Goal: Task Accomplishment & Management: Manage account settings

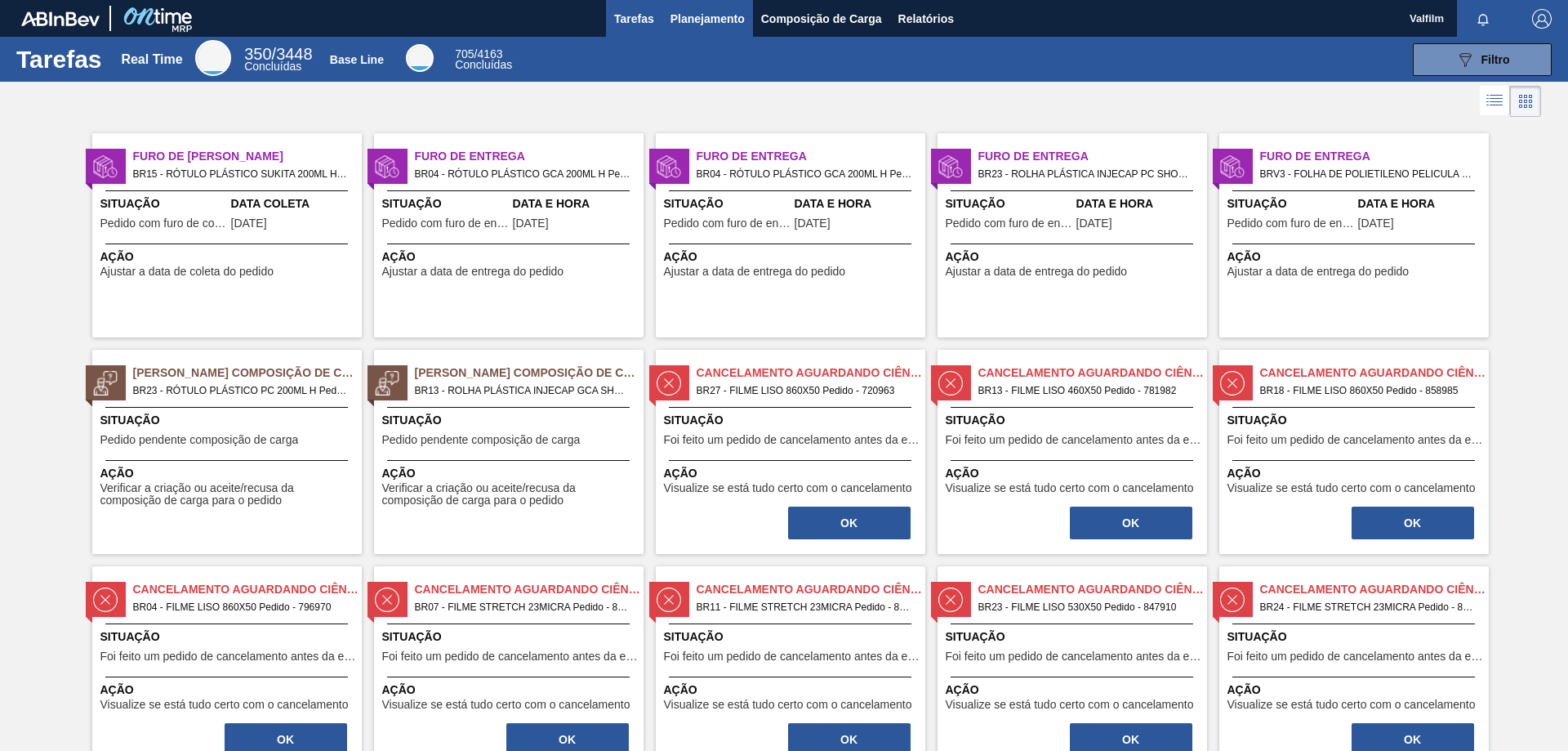
click at [702, 5] on button "Planejamento" at bounding box center [707, 18] width 91 height 37
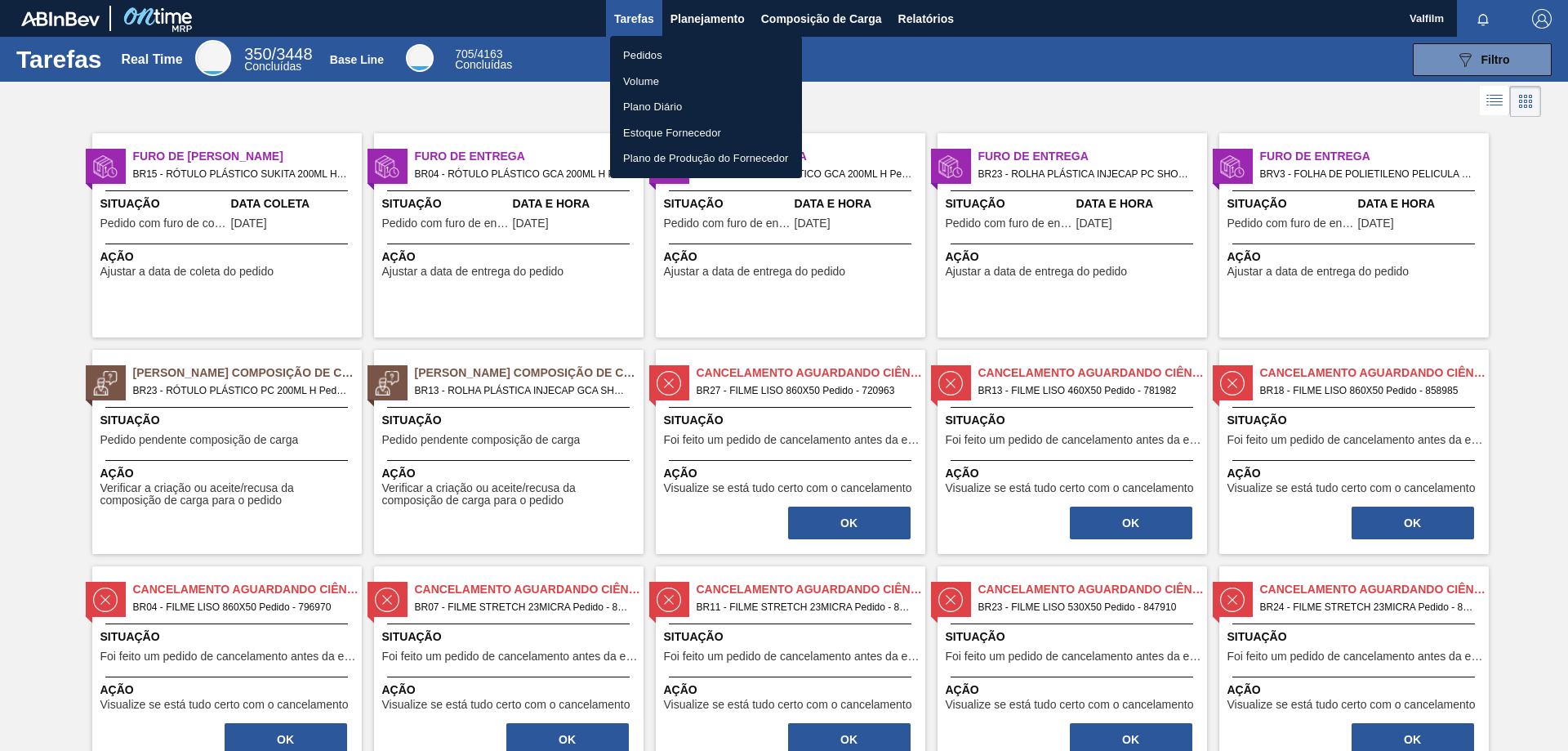
click at [773, 13] on div at bounding box center [784, 375] width 1568 height 751
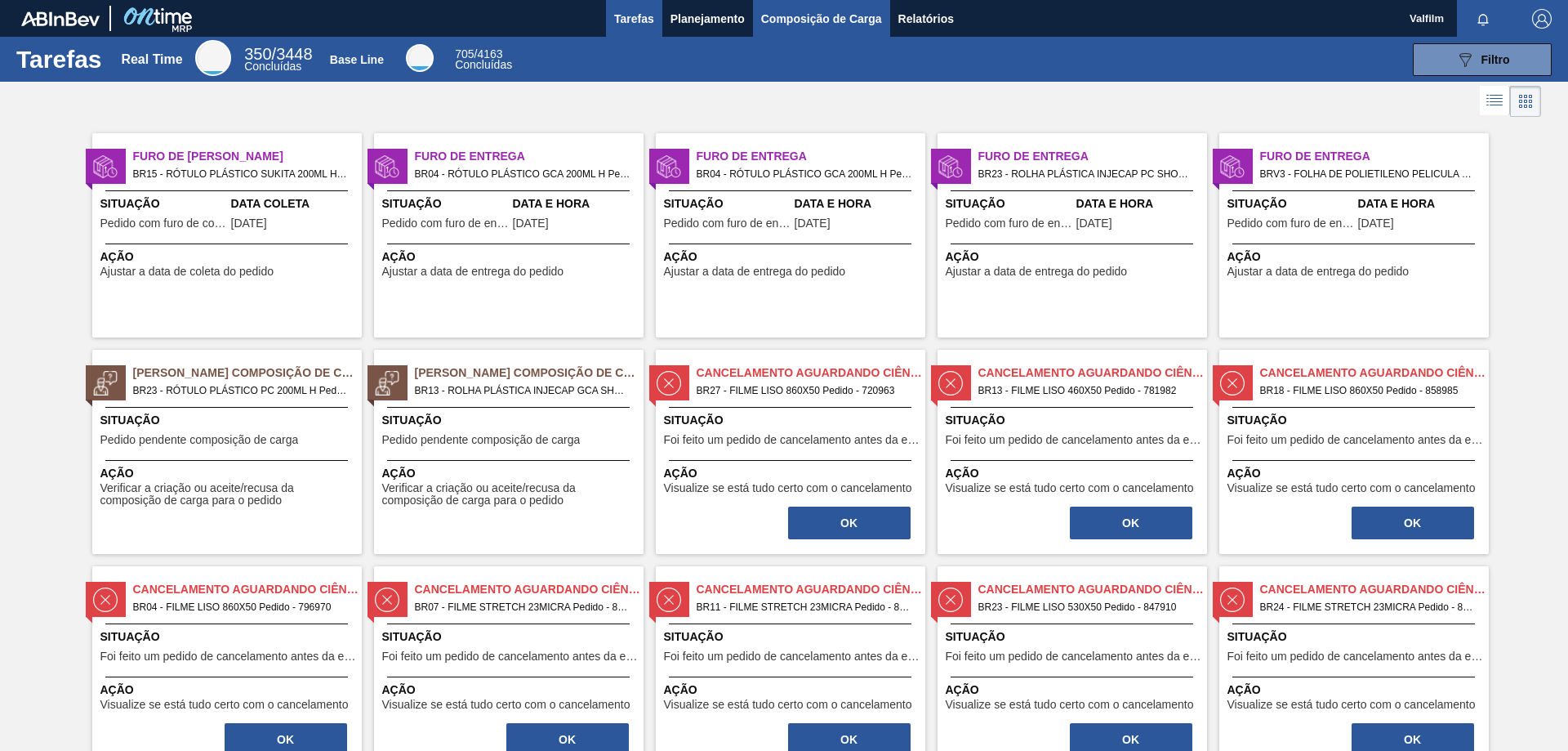
click at [836, 20] on span "Composição de Carga" at bounding box center [821, 19] width 121 height 20
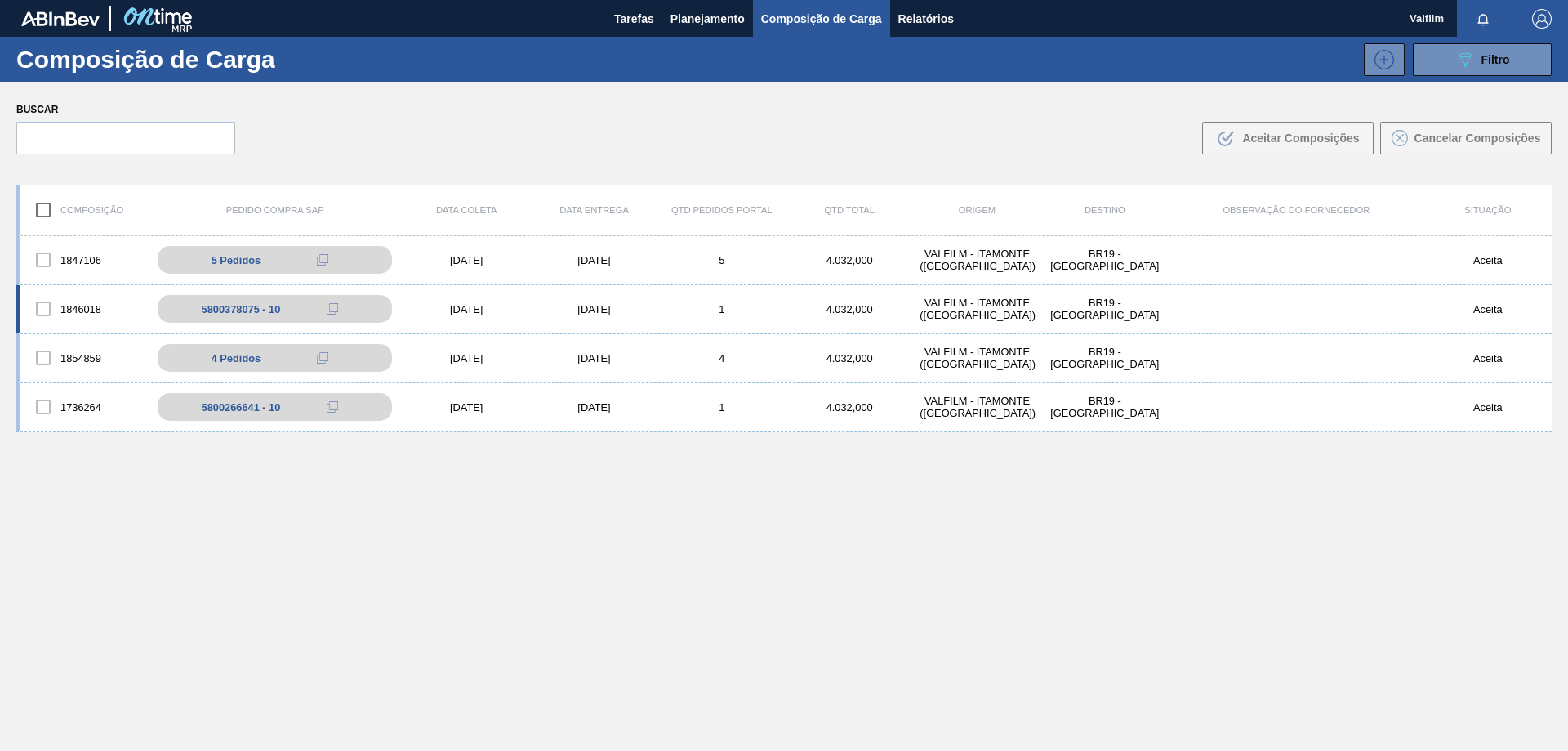
click at [599, 304] on div "[DATE]" at bounding box center [594, 309] width 128 height 12
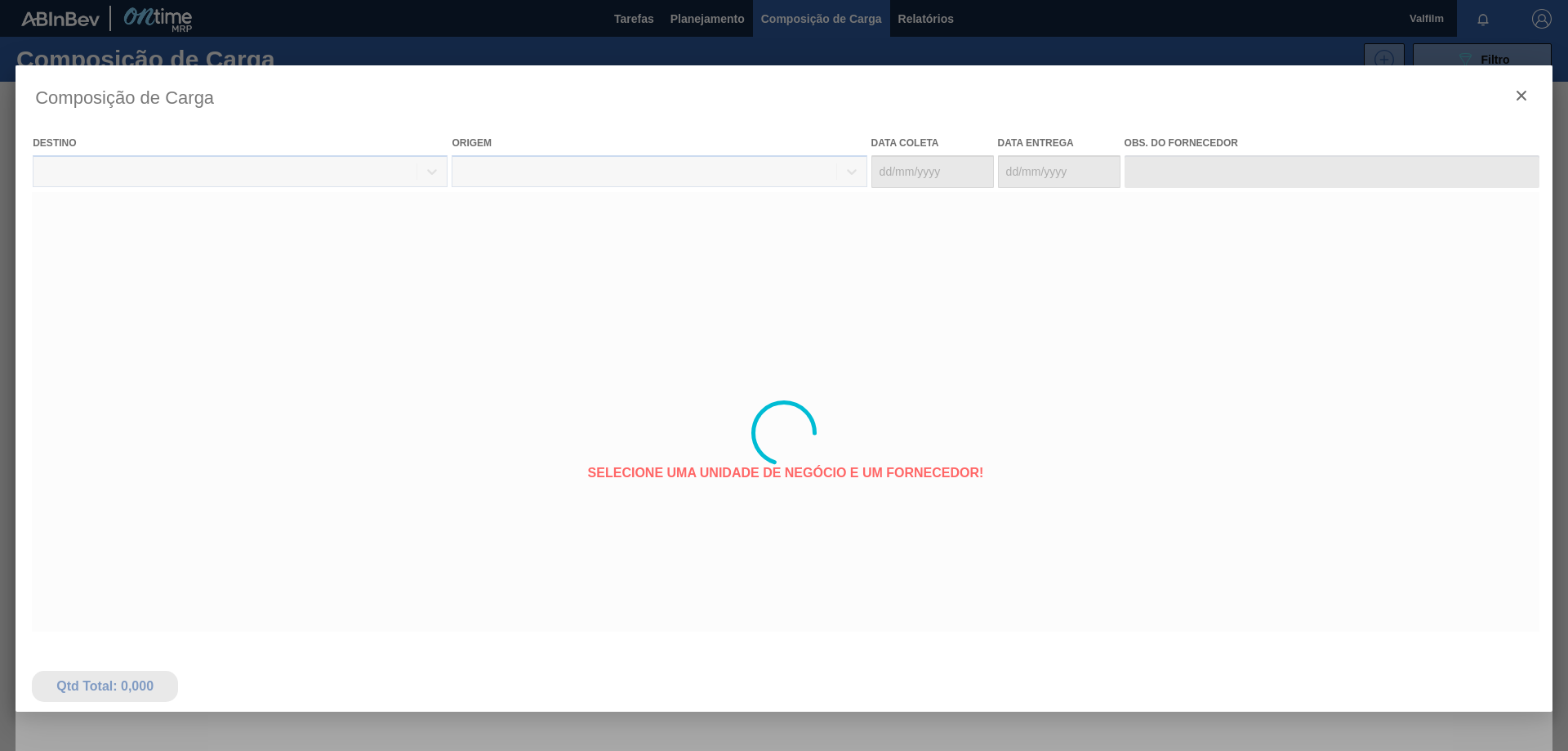
type coleta "[DATE]"
type Entrega "[DATE]"
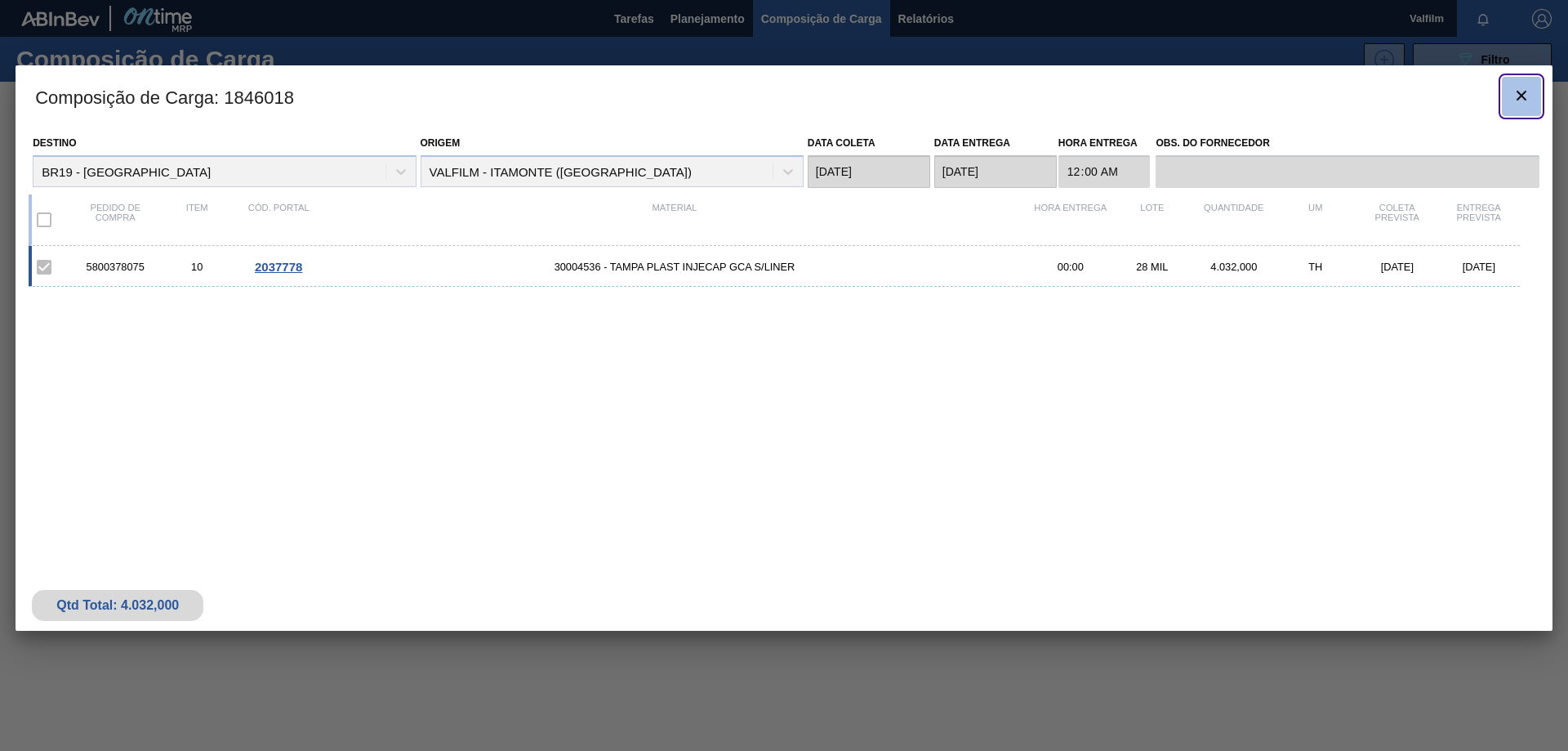
click at [1524, 99] on icon "botão de ícone" at bounding box center [1522, 96] width 10 height 10
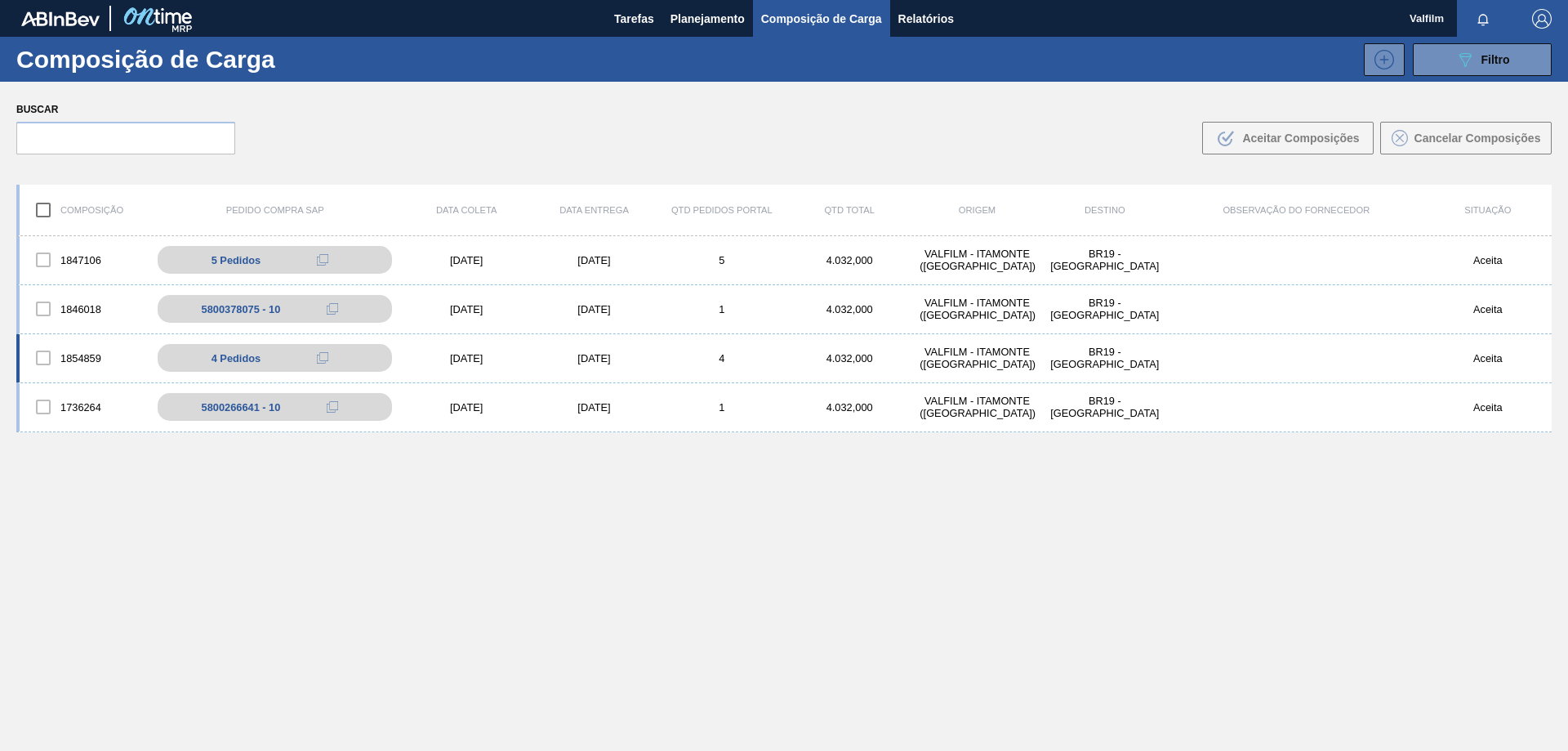
click at [589, 358] on div "[DATE]" at bounding box center [594, 358] width 128 height 12
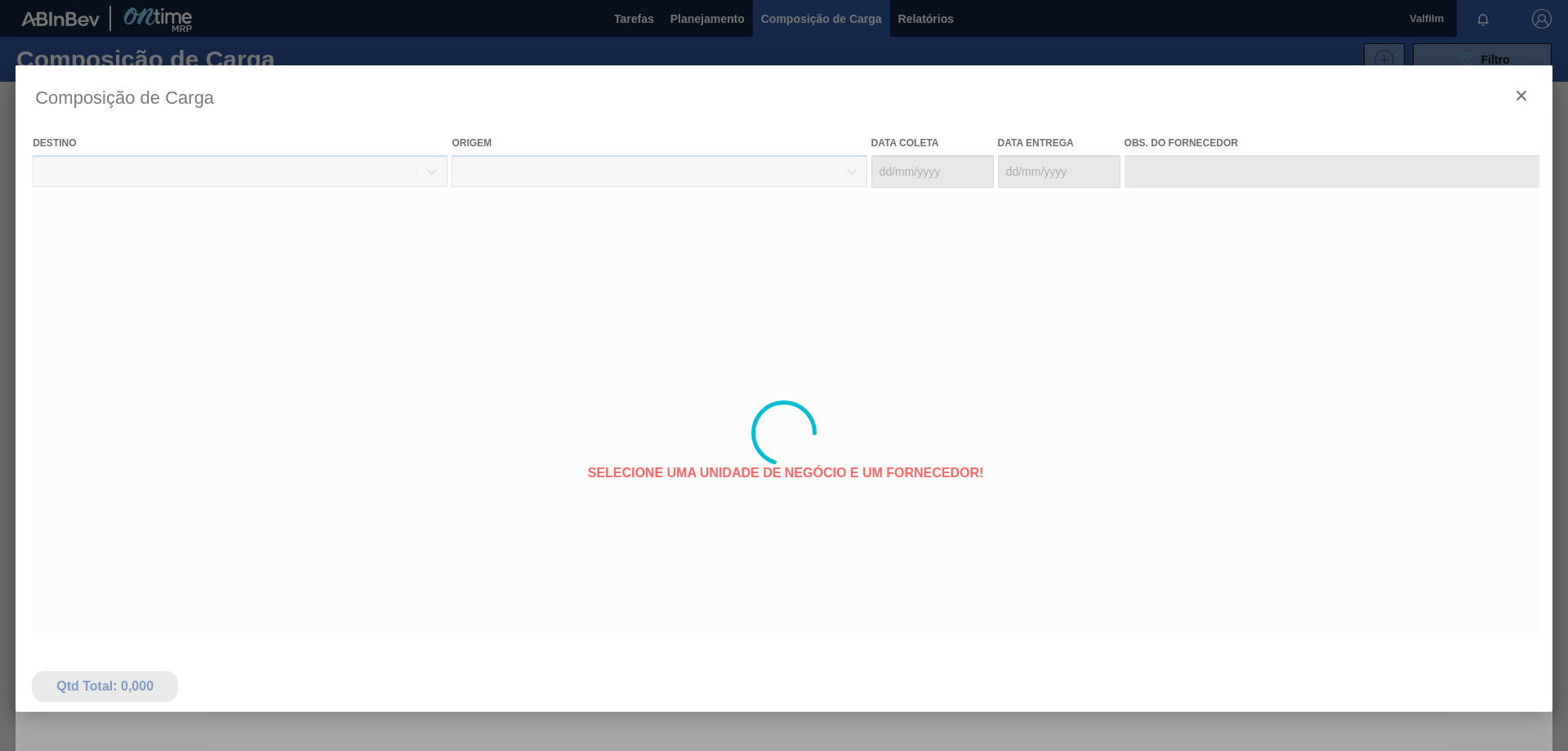
type coleta "[DATE]"
type Entrega "[DATE]"
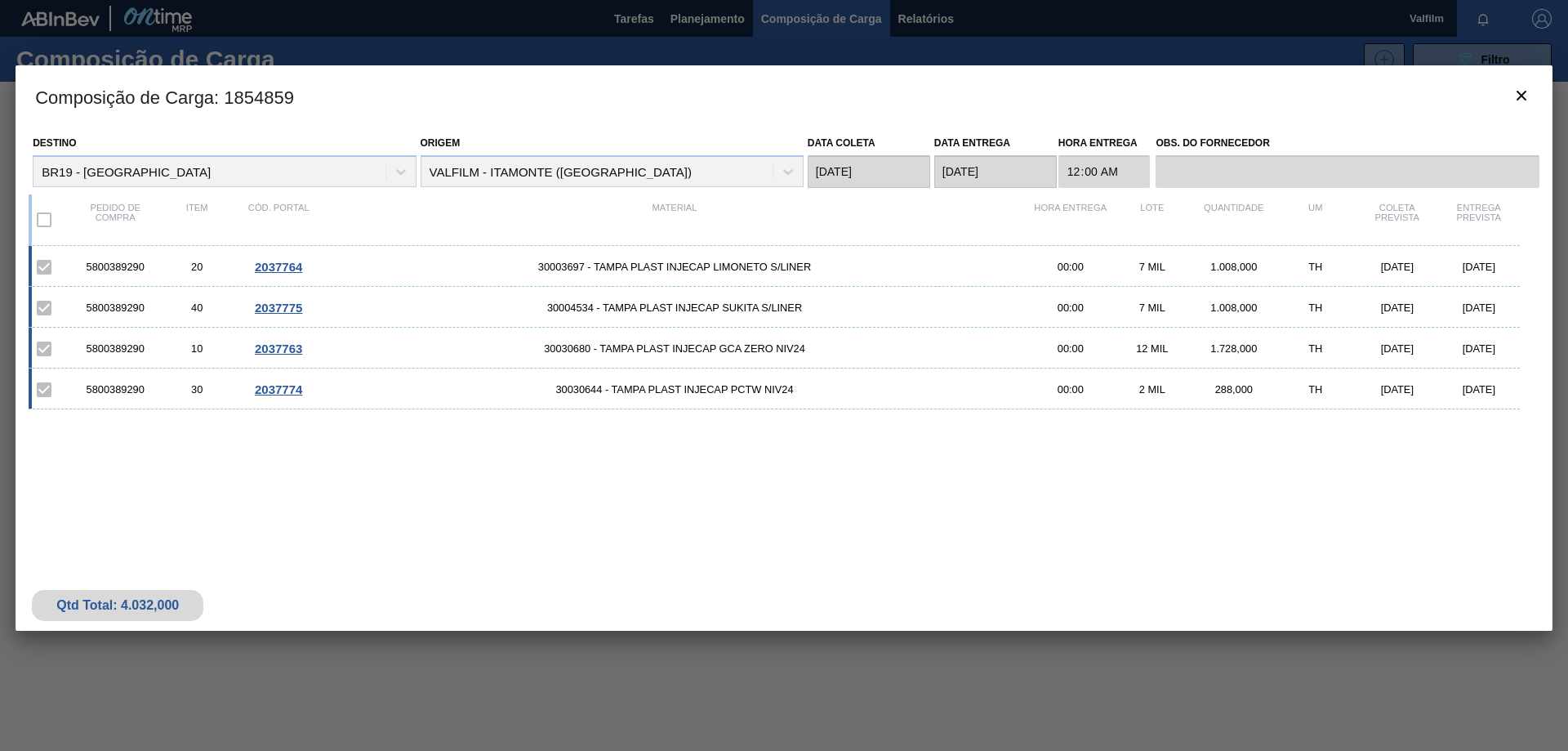
click at [673, 387] on span "30030644 - TAMPA PLAST INJECAP PCTW NIV24" at bounding box center [675, 389] width 711 height 12
click at [693, 347] on span "30030680 - TAMPA PLAST INJECAP GCA ZERO NIV24" at bounding box center [675, 348] width 711 height 12
click at [286, 345] on span "2037763" at bounding box center [279, 348] width 48 height 14
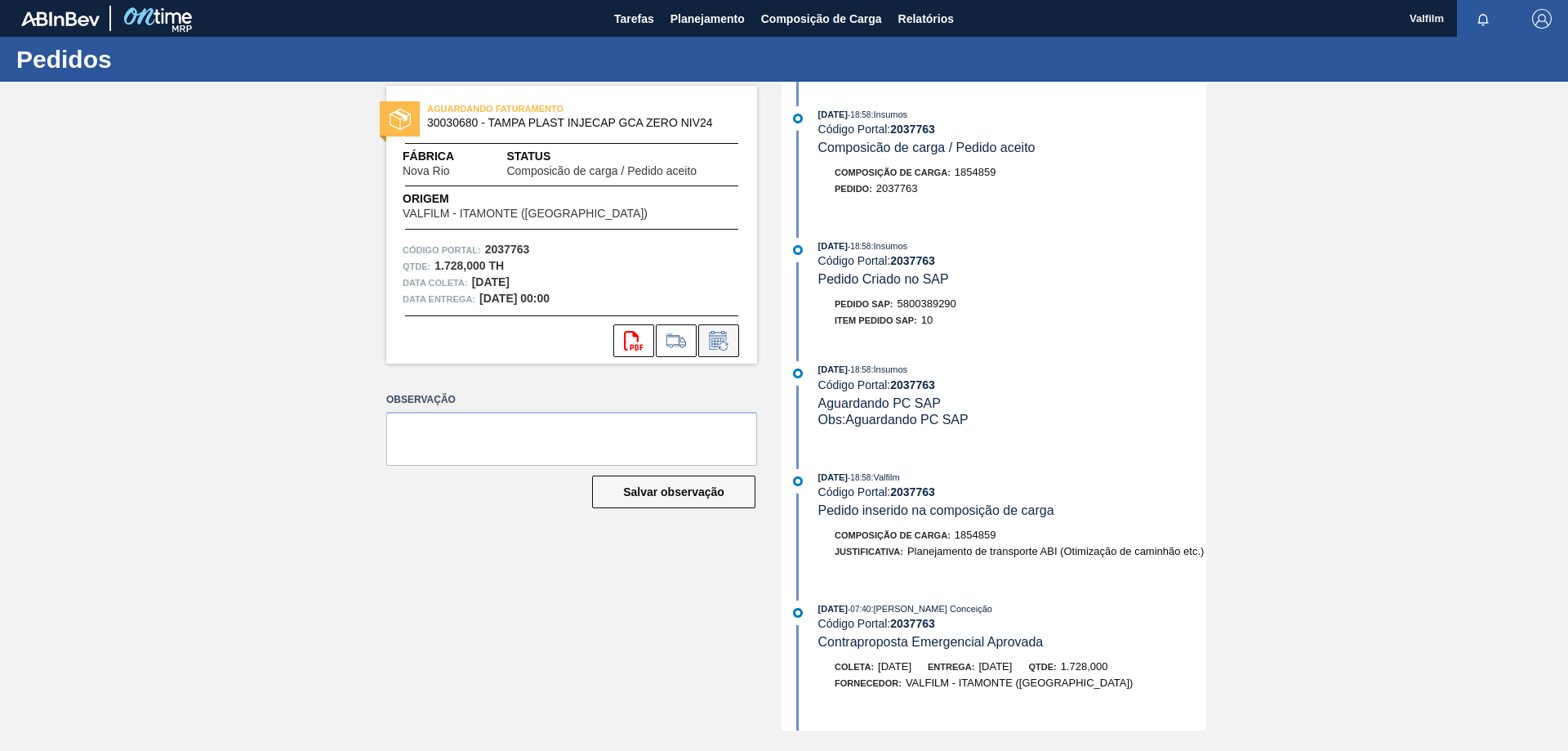
click at [719, 344] on icon at bounding box center [723, 345] width 9 height 9
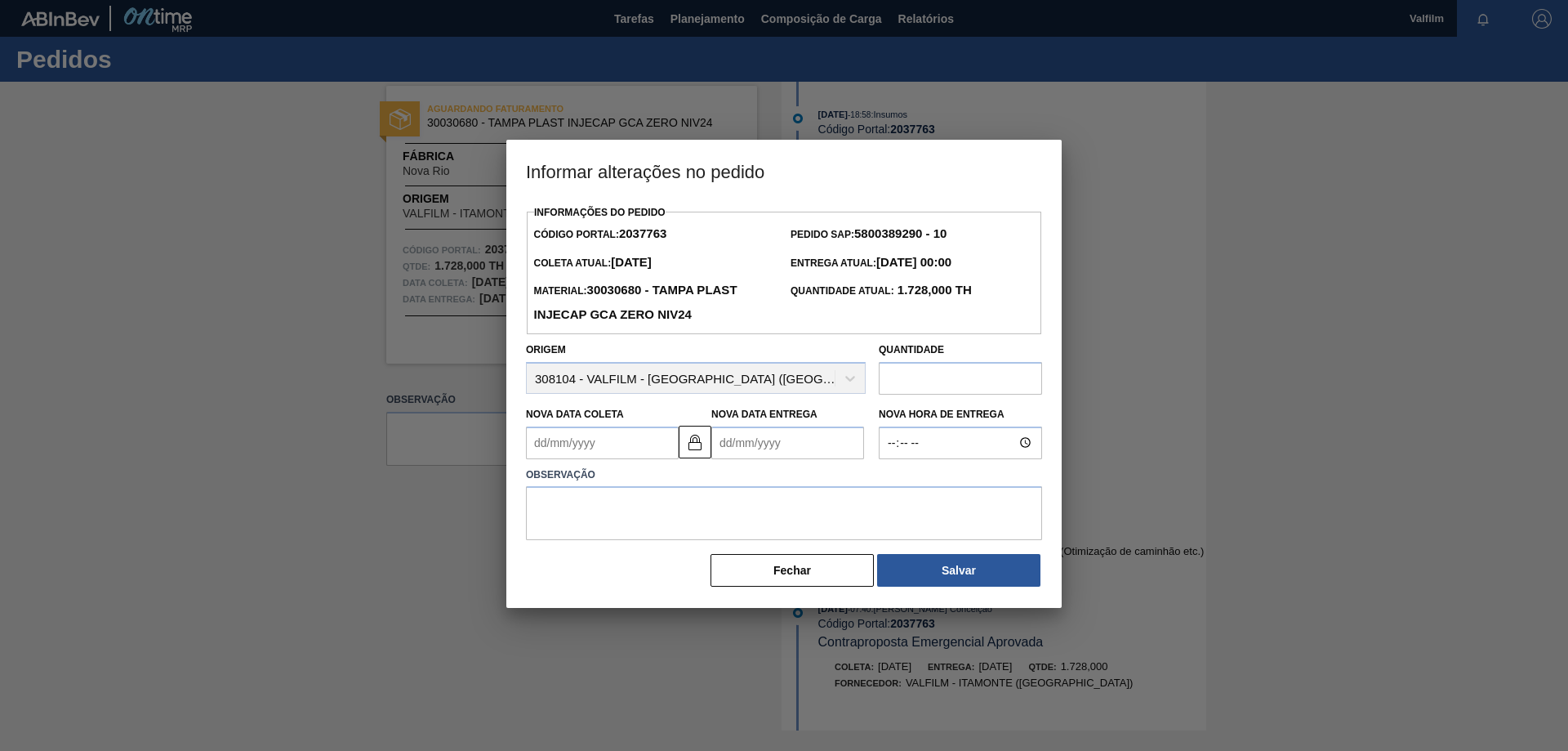
click at [625, 436] on Coleta2037763 "Nova Data Coleta" at bounding box center [603, 442] width 153 height 32
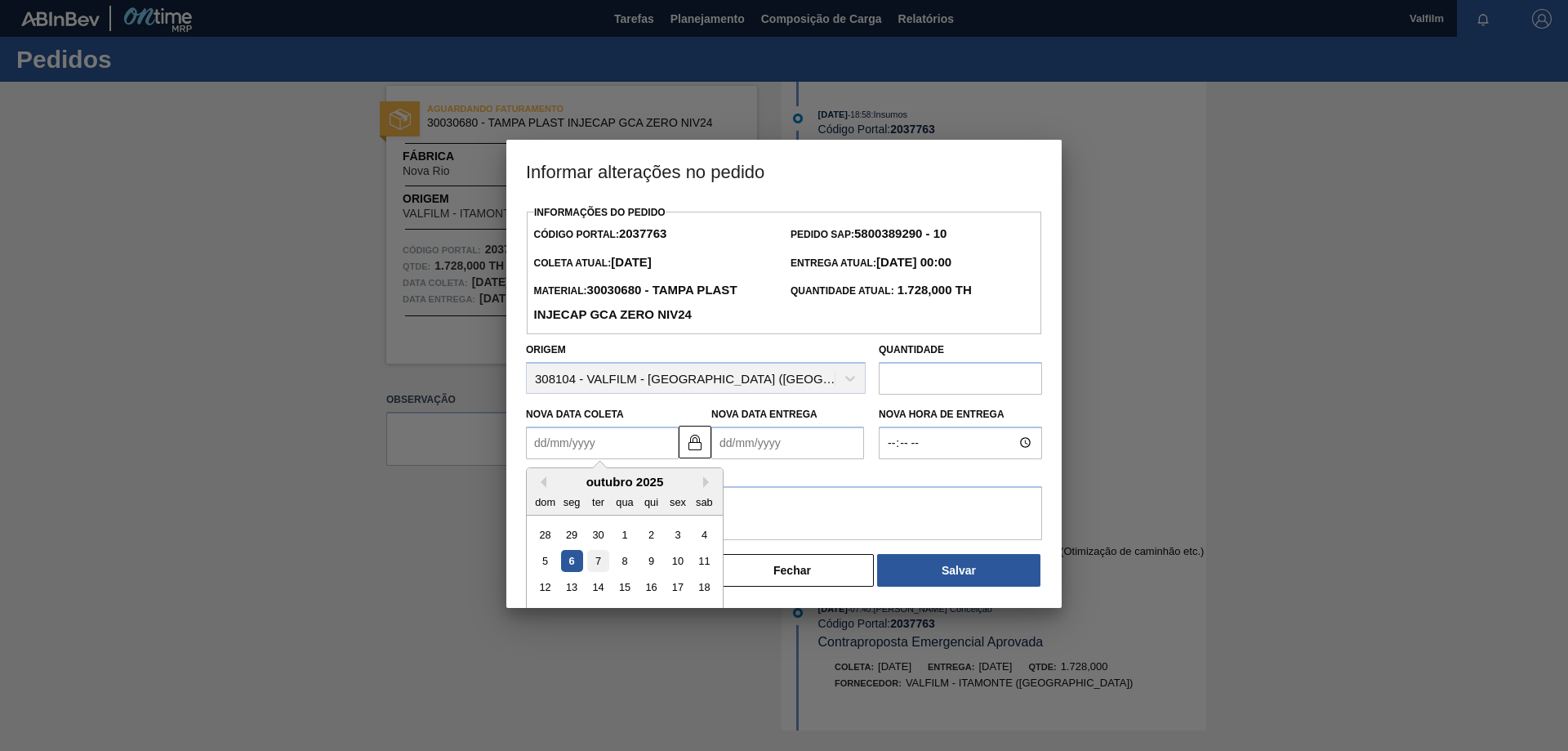
click at [597, 564] on div "7" at bounding box center [599, 560] width 22 height 22
type Coleta2037763 "[DATE]"
type Entrega2037763 "[DATE]"
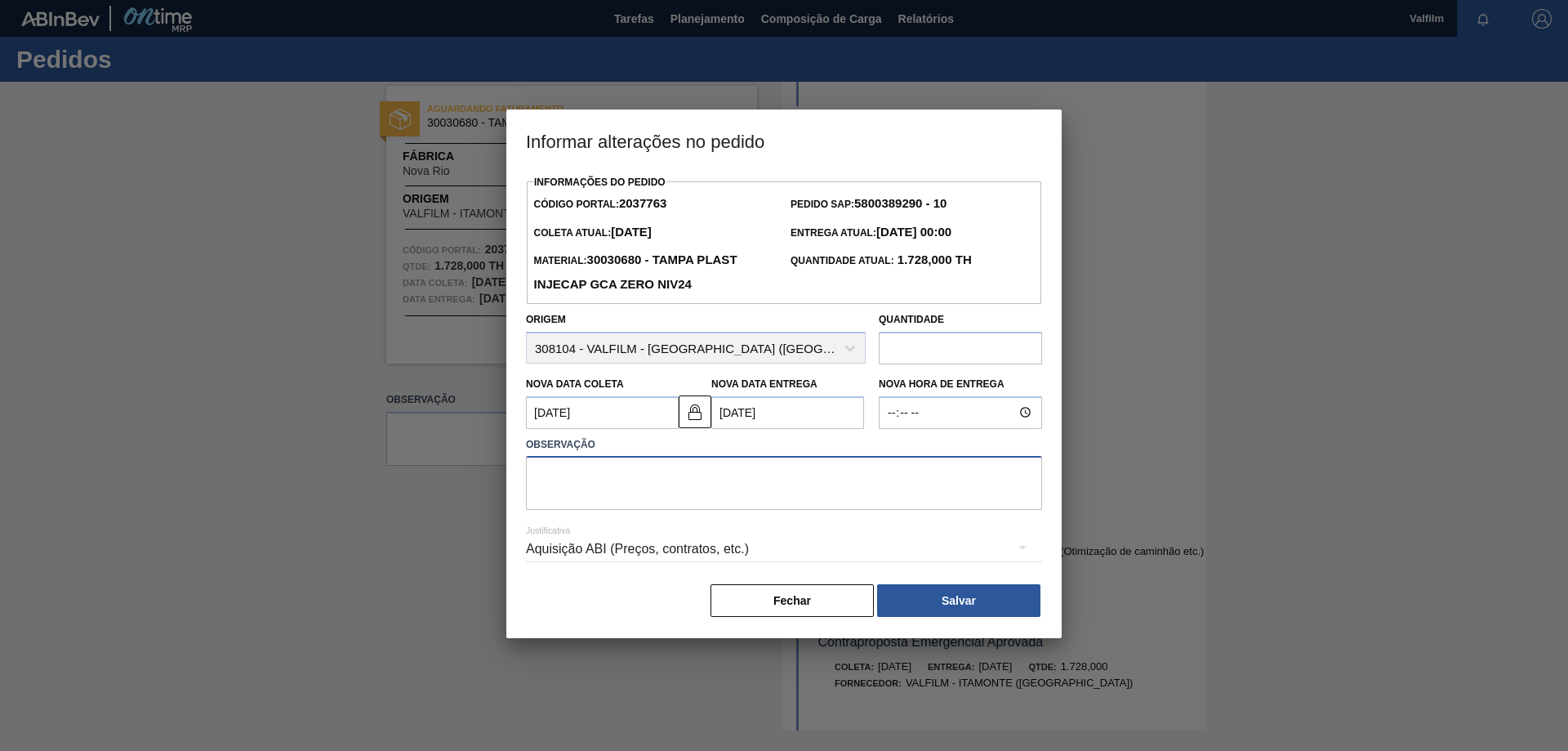
click at [762, 477] on textarea at bounding box center [784, 482] width 516 height 54
click at [623, 475] on textarea "Melhor data para antecipação" at bounding box center [784, 482] width 516 height 54
click at [837, 477] on textarea "Melhor data para atendimento da antecipação" at bounding box center [784, 482] width 516 height 54
type textarea "Melhor data para atendimento da antecipação solicitada."
click at [692, 545] on div "Aquisição ABI (Preços, contratos, etc.)" at bounding box center [784, 549] width 516 height 46
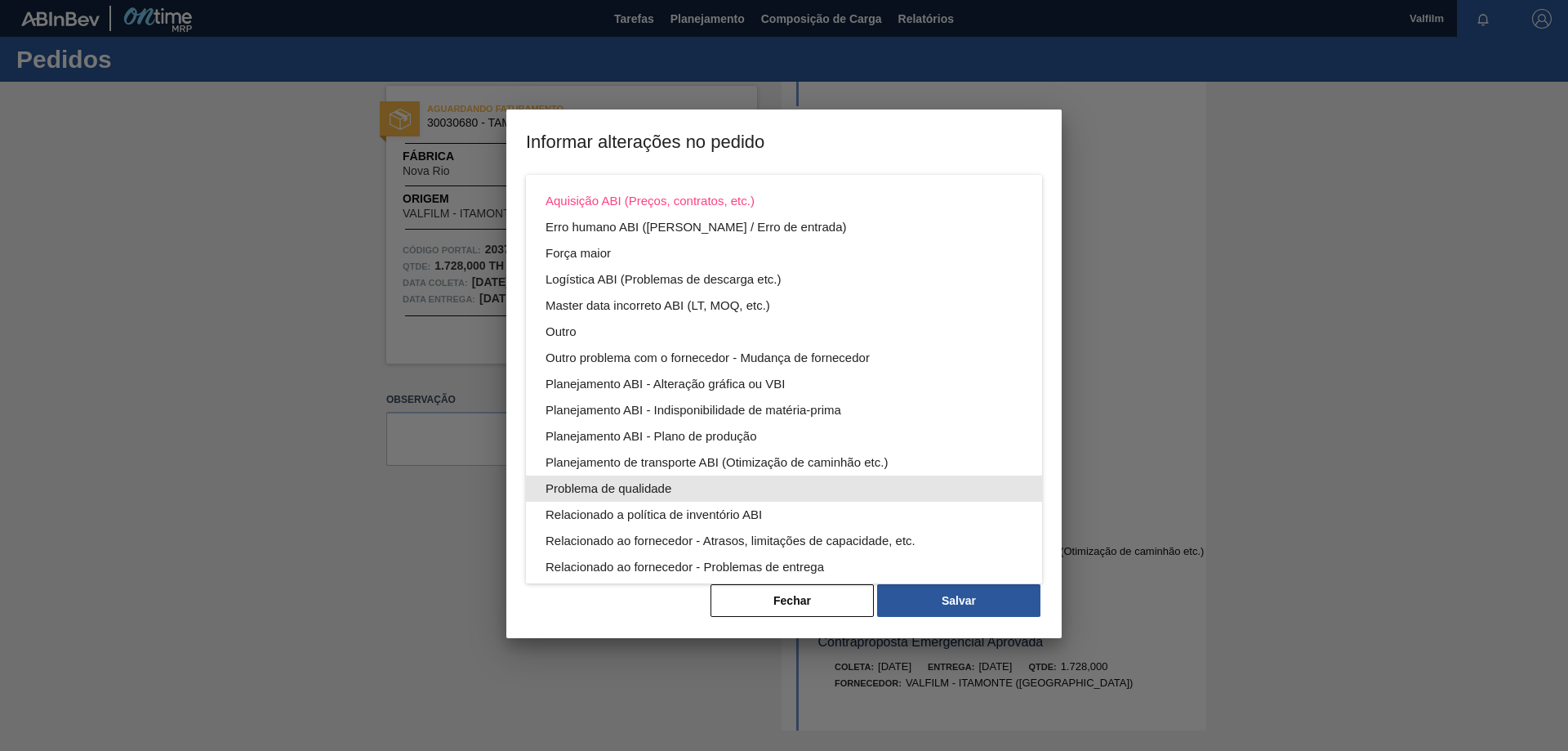
scroll to position [88, 0]
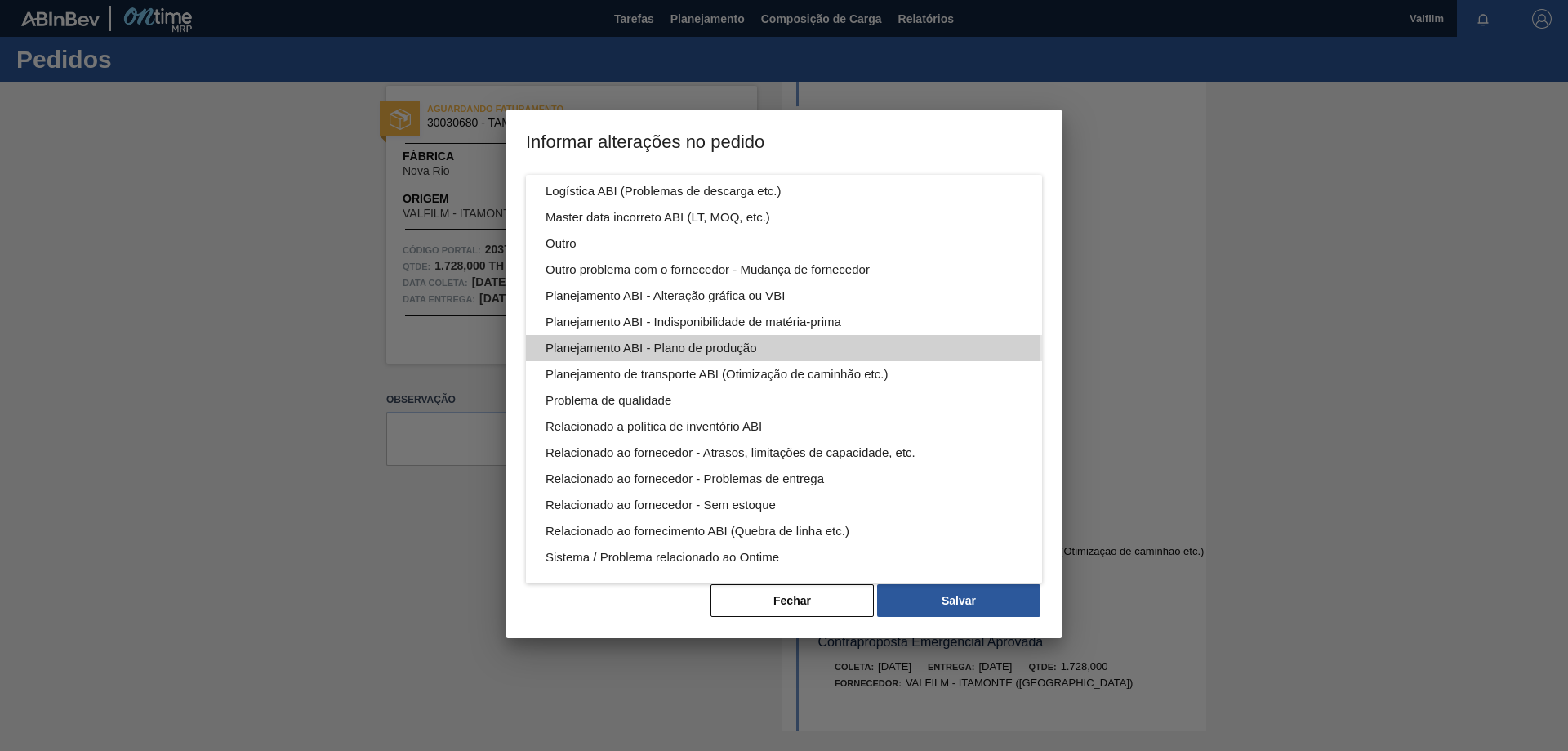
click at [759, 353] on div "Planejamento ABI - Plano de produção" at bounding box center [784, 348] width 477 height 26
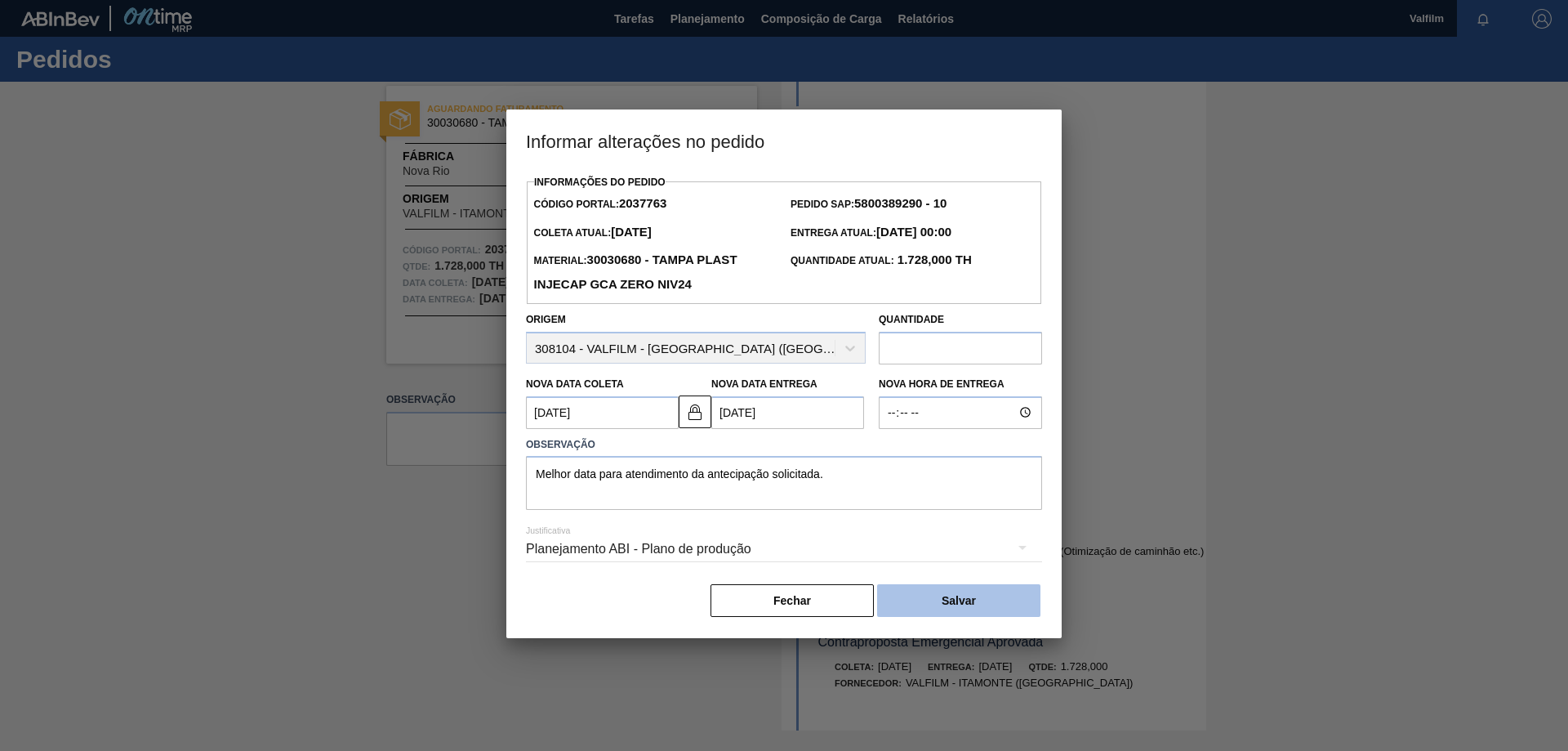
click at [976, 600] on button "Salvar" at bounding box center [958, 600] width 163 height 32
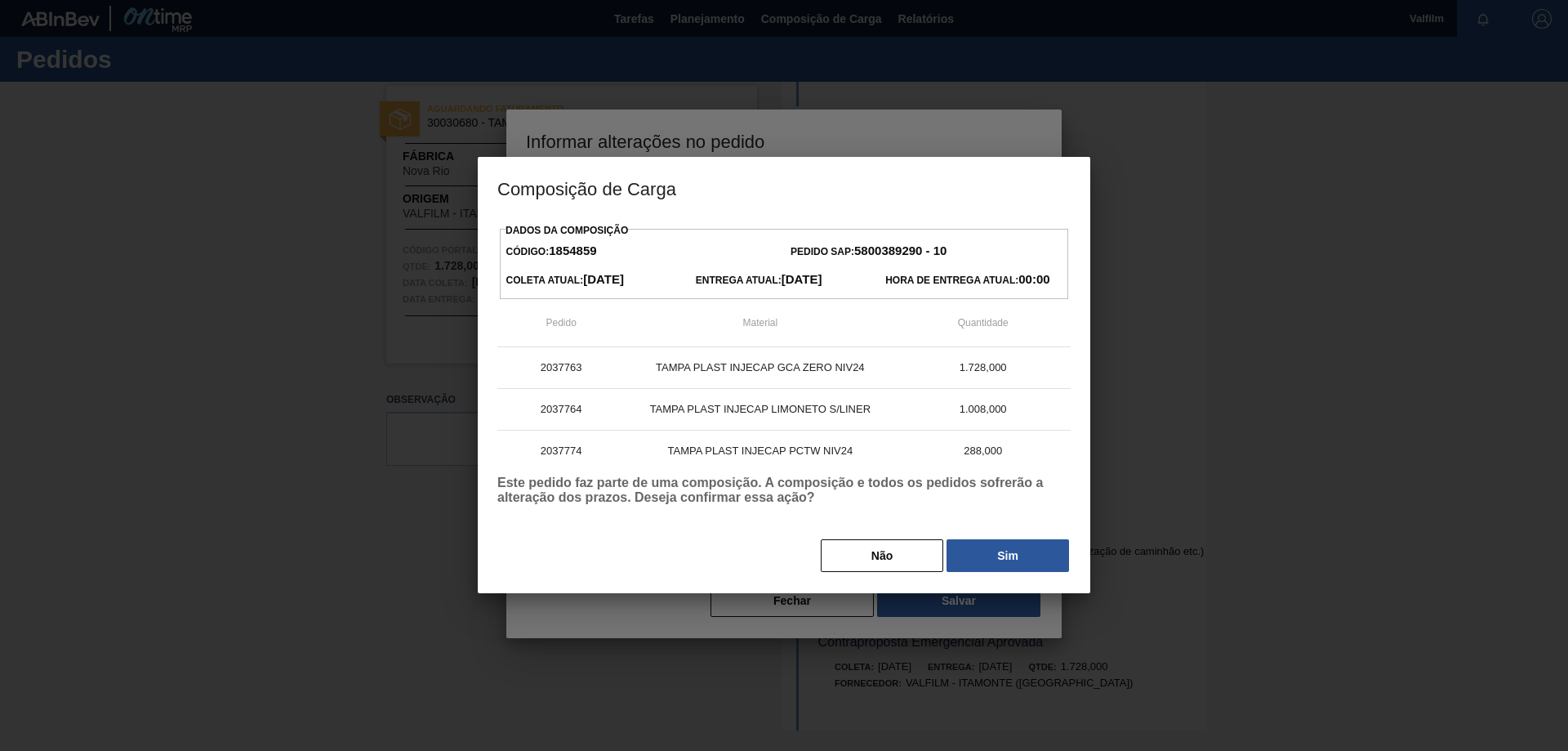
click at [1001, 554] on button "Sim" at bounding box center [1008, 555] width 122 height 32
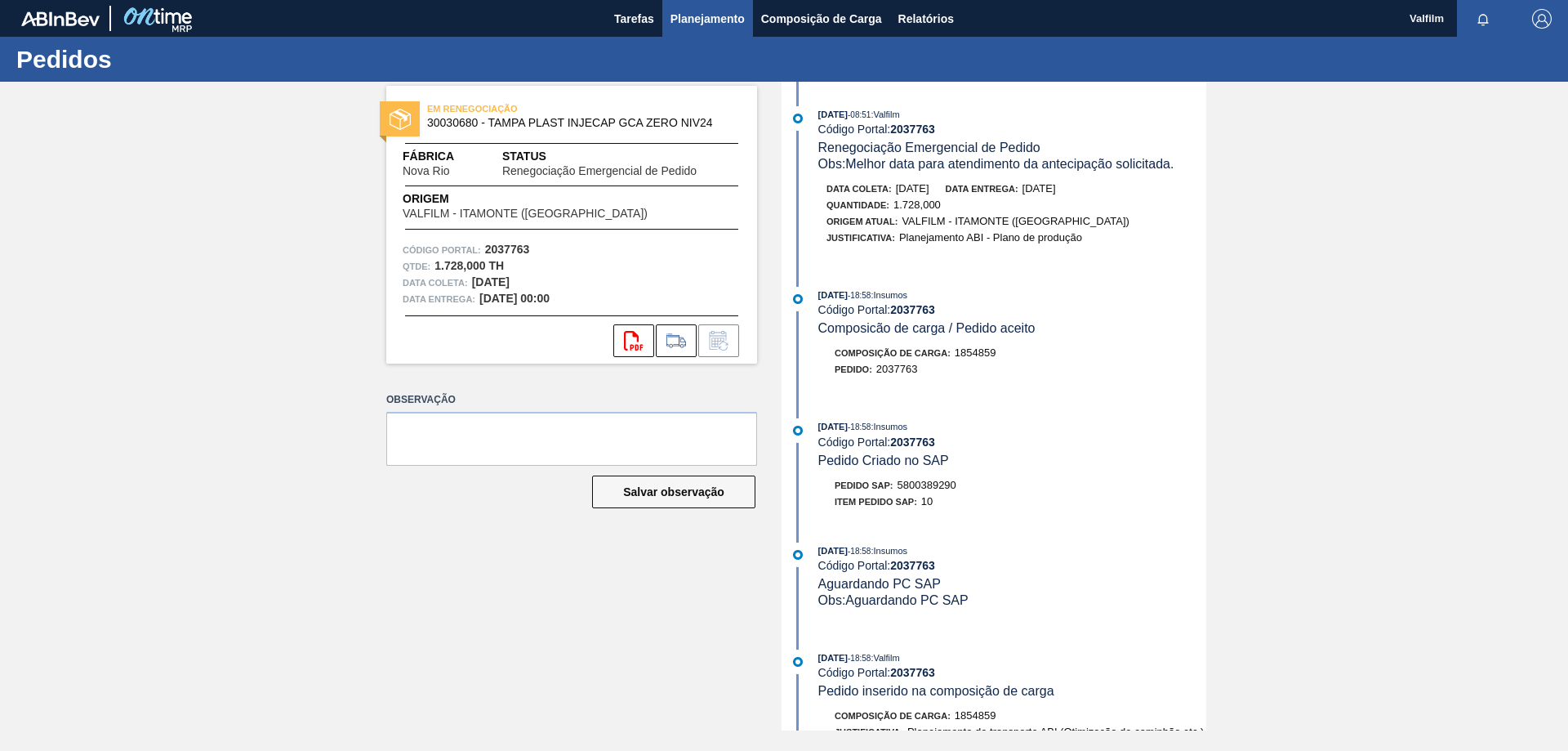
click at [698, 9] on span "Planejamento" at bounding box center [707, 19] width 74 height 20
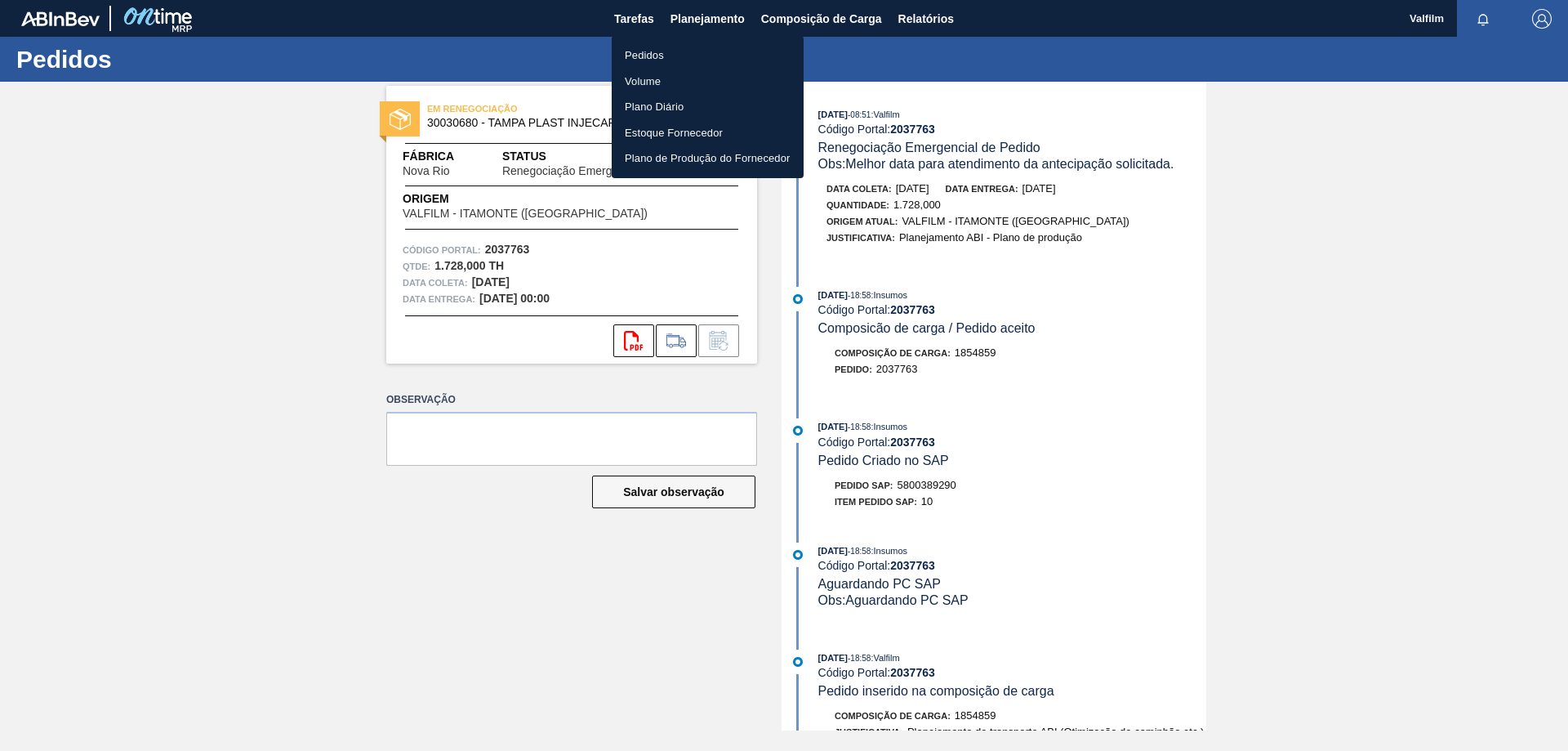
click at [632, 44] on li "Pedidos" at bounding box center [707, 55] width 192 height 26
